Goal: Obtain resource: Obtain resource

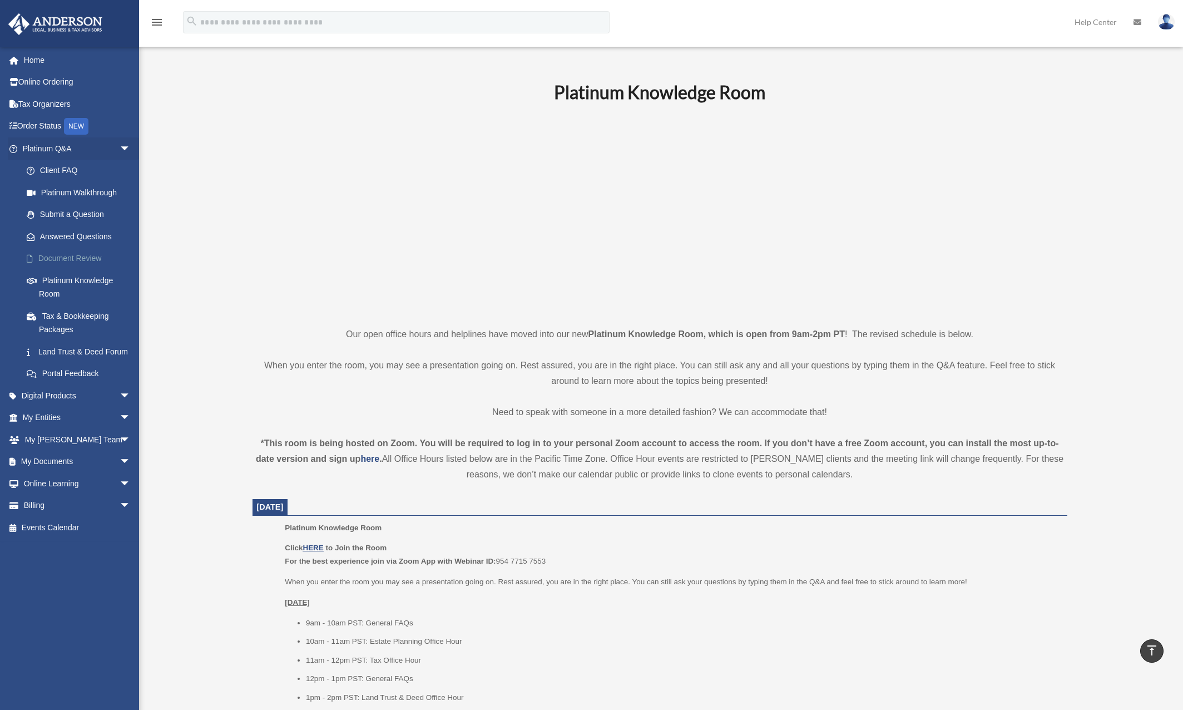
scroll to position [245, 0]
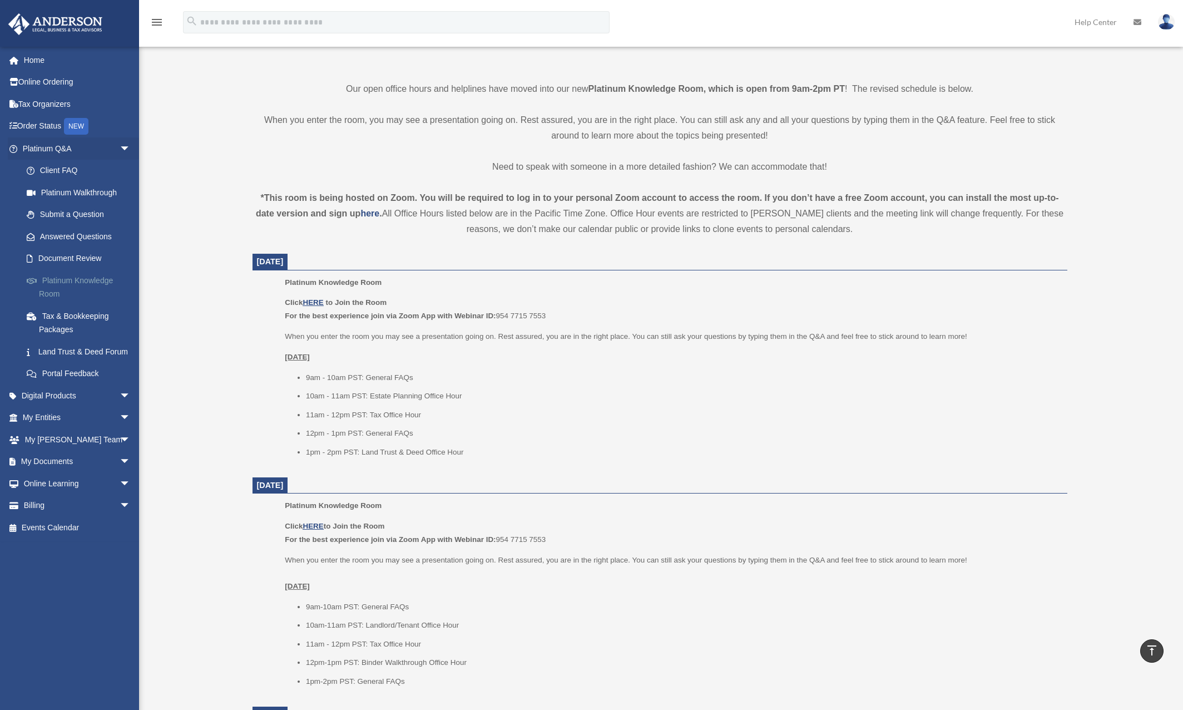
click at [91, 280] on link "Platinum Knowledge Room" at bounding box center [82, 287] width 132 height 36
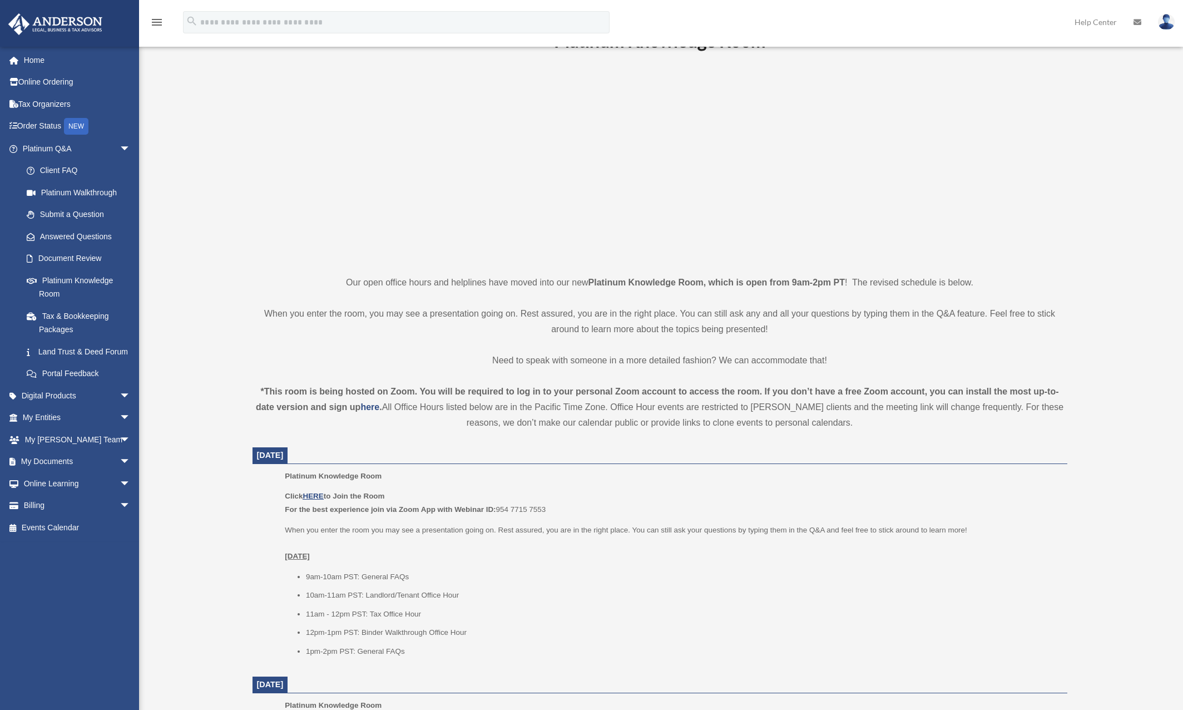
scroll to position [86, 0]
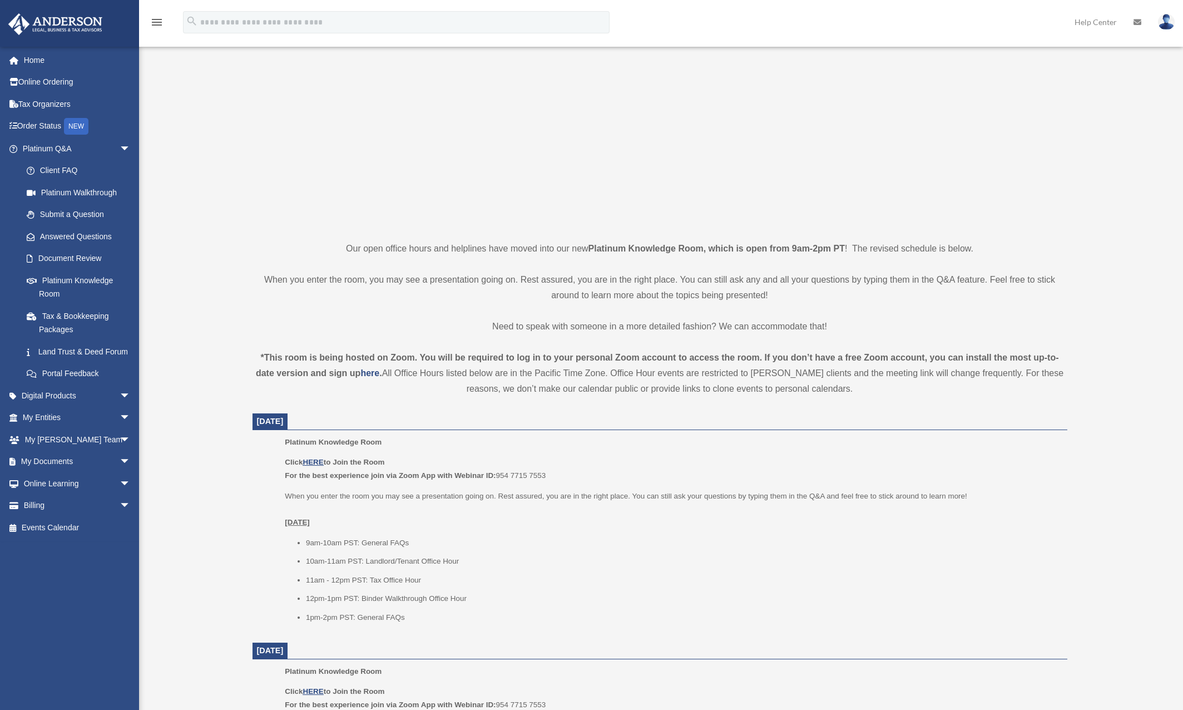
click at [310, 523] on u "[DATE]" at bounding box center [297, 522] width 25 height 8
click at [314, 460] on u "HERE" at bounding box center [312, 462] width 21 height 8
click at [319, 464] on u "HERE" at bounding box center [312, 461] width 21 height 8
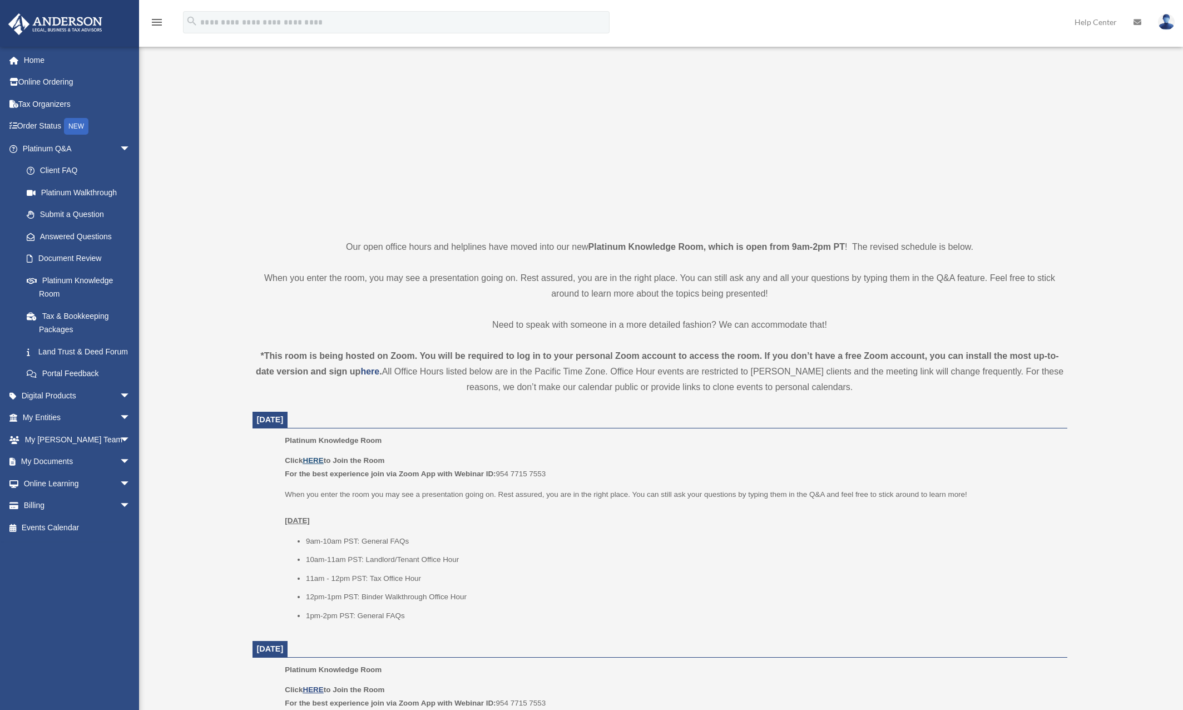
click at [315, 458] on u "HERE" at bounding box center [312, 460] width 21 height 8
